Goal: Find specific fact: Find specific fact

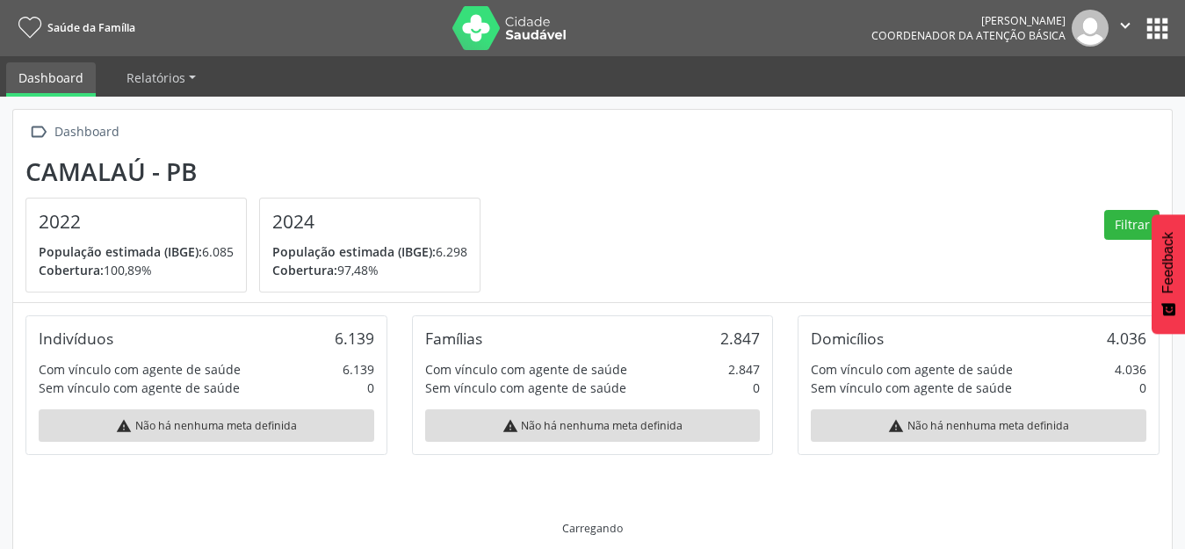
click at [1138, 25] on button "" at bounding box center [1125, 28] width 33 height 37
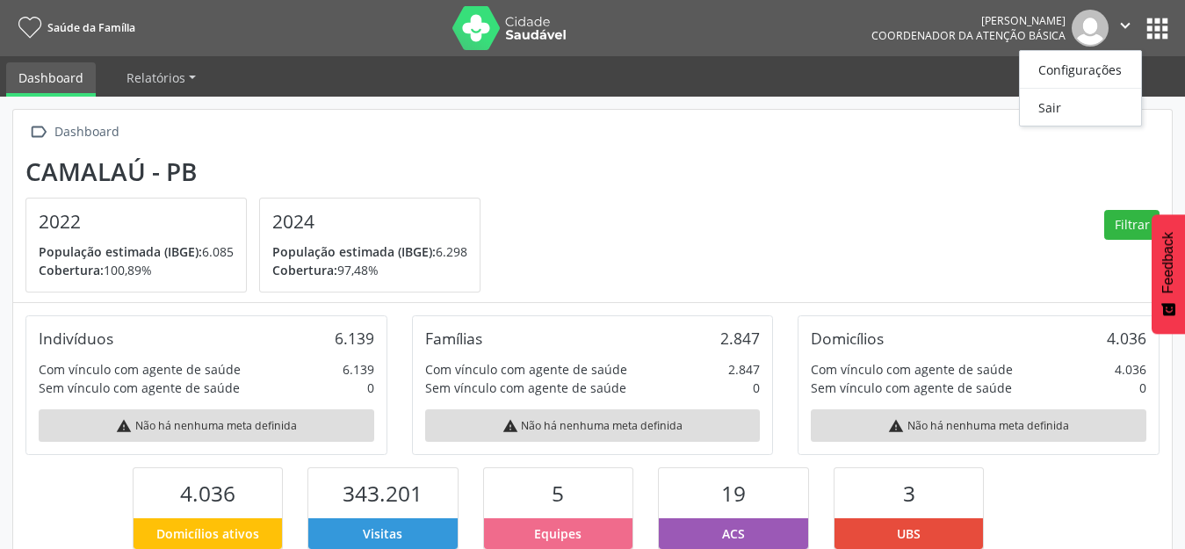
click at [858, 209] on section "Camalaú - PB 2022 População estimada (IBGE): 6.085 [GEOGRAPHIC_DATA]: 100,89% 2…" at bounding box center [592, 225] width 1134 height 136
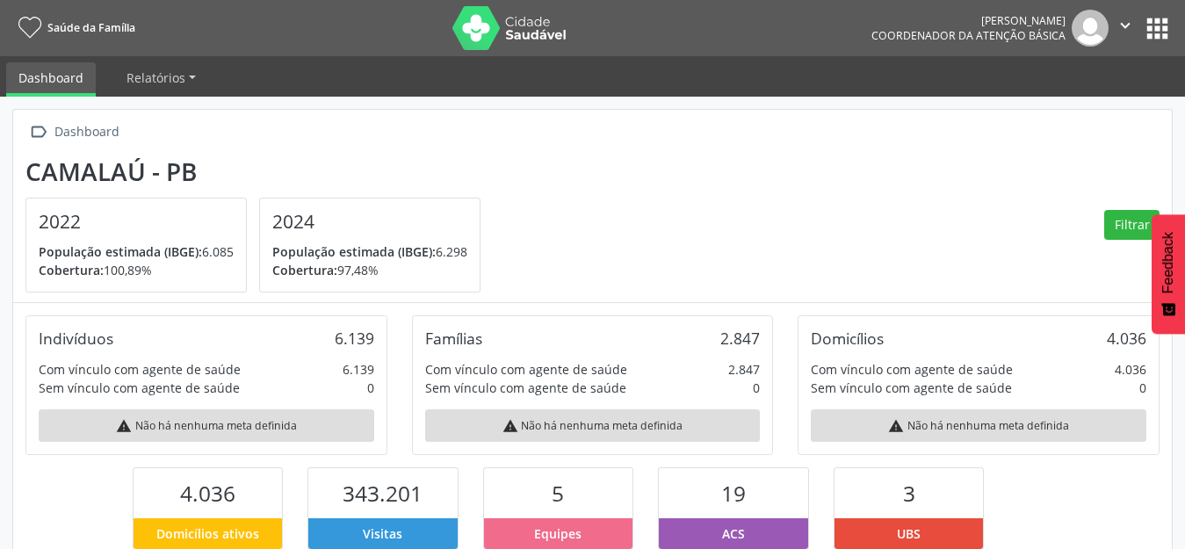
click at [1145, 20] on button "apps" at bounding box center [1157, 28] width 31 height 31
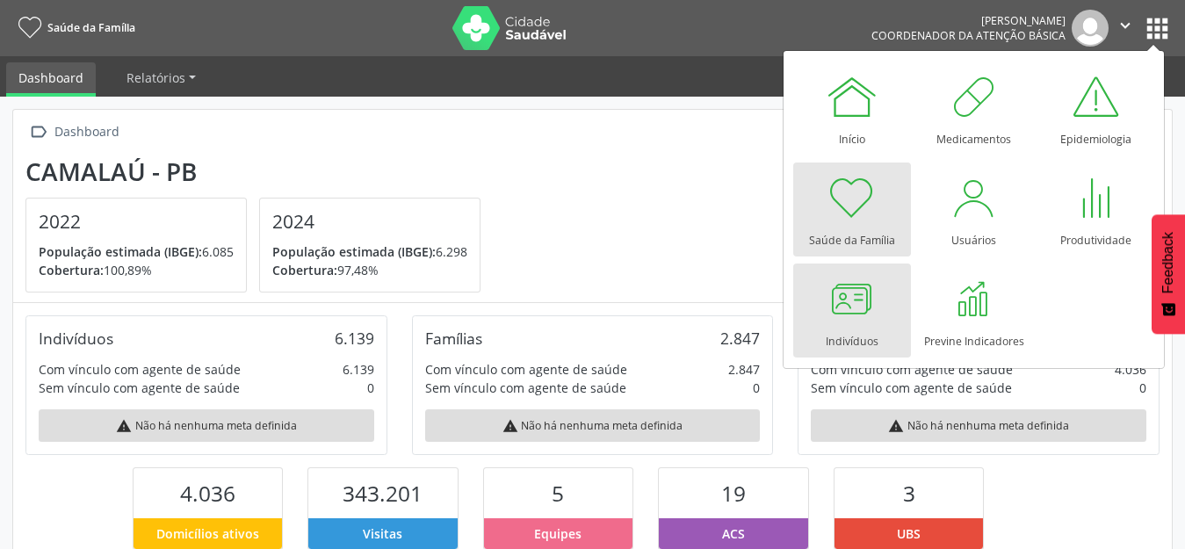
click at [843, 315] on div at bounding box center [852, 298] width 53 height 53
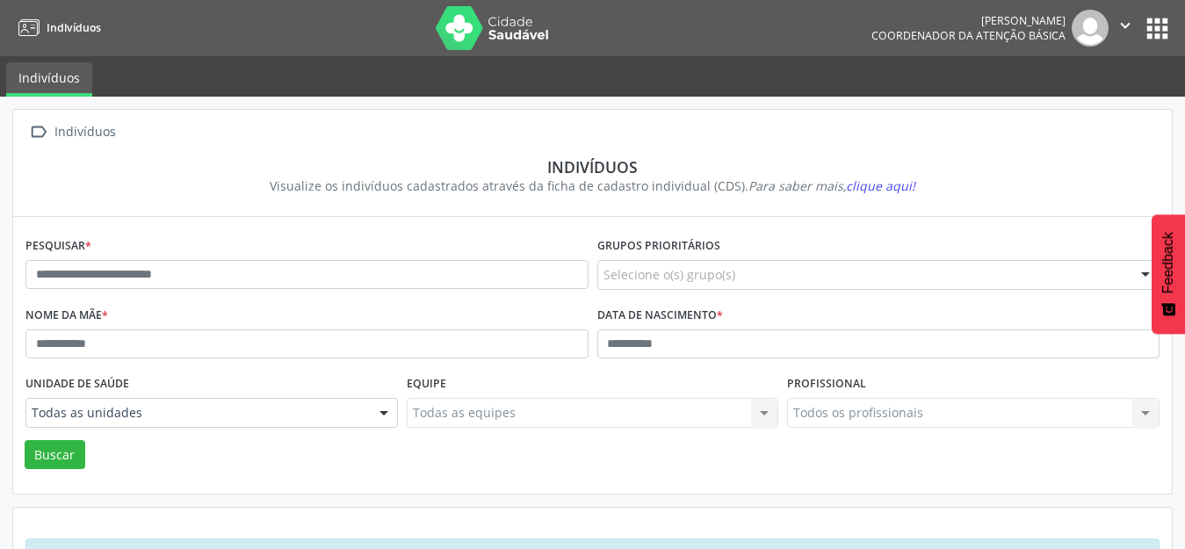
click at [256, 257] on div "Pesquisar *" at bounding box center [307, 267] width 572 height 69
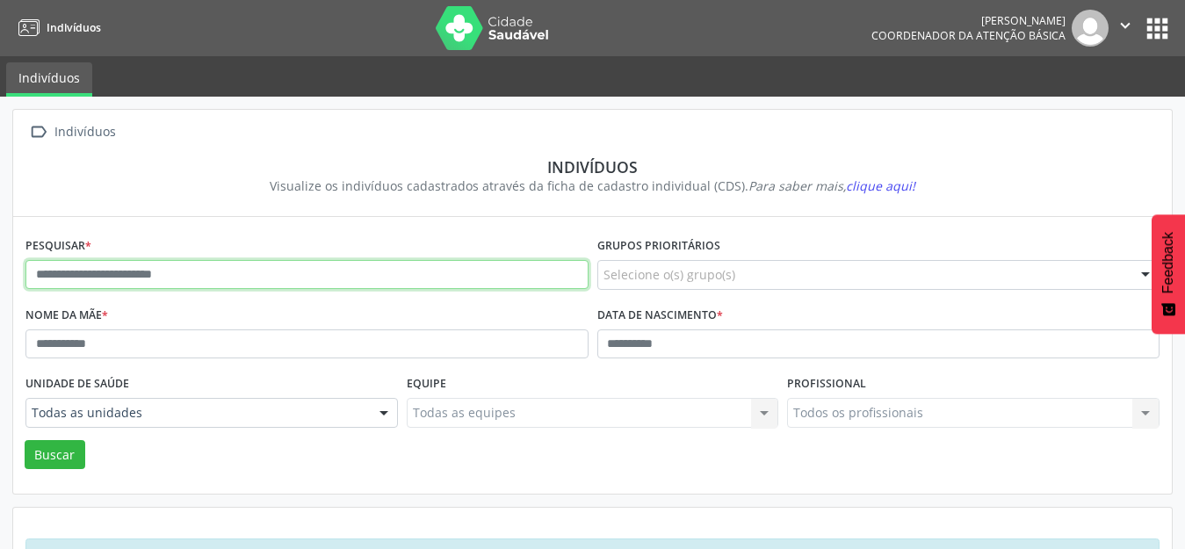
click at [255, 280] on input "text" at bounding box center [306, 275] width 563 height 30
type input "**********"
click at [25, 440] on button "Buscar" at bounding box center [55, 455] width 61 height 30
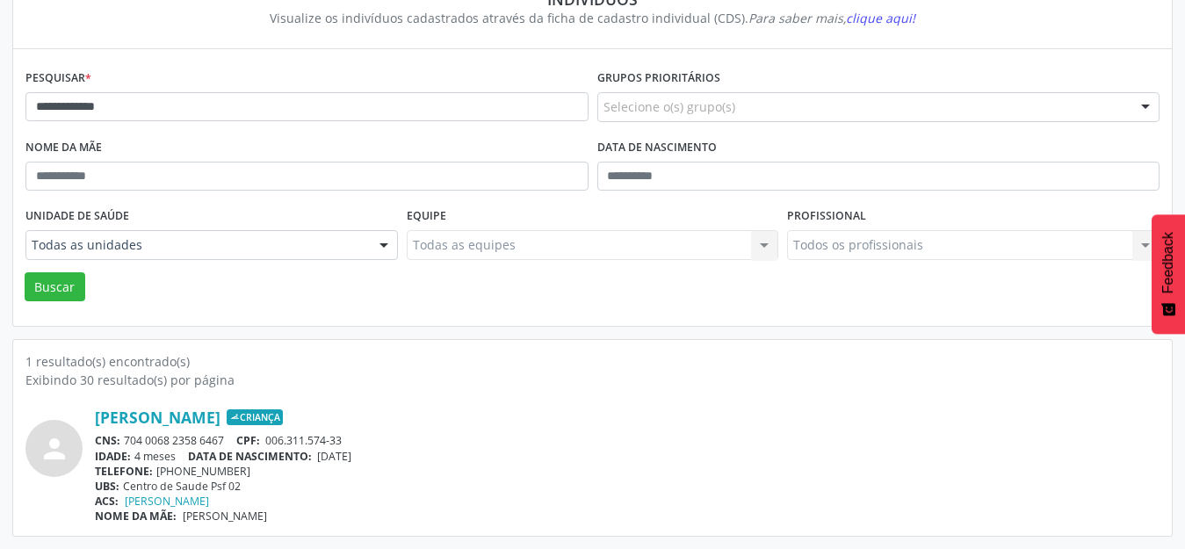
scroll to position [168, 0]
drag, startPoint x: 314, startPoint y: 444, endPoint x: 268, endPoint y: 441, distance: 45.8
click at [268, 441] on div "CNS: 704 0068 2358 6467 CPF: 006.311.574-33" at bounding box center [627, 440] width 1065 height 15
copy span "006.311.574-33"
